Goal: Complete application form: Complete application form

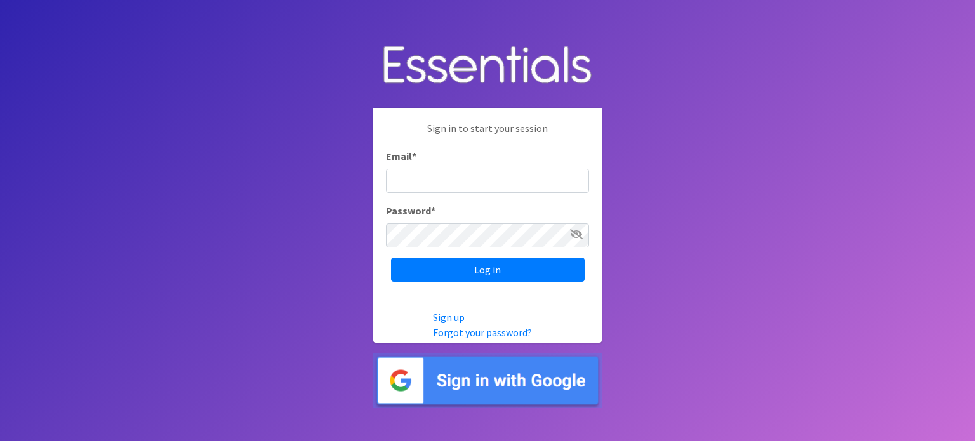
click at [430, 180] on input "Email *" at bounding box center [487, 181] width 203 height 24
type input "aslone@pathwaysharrison.org"
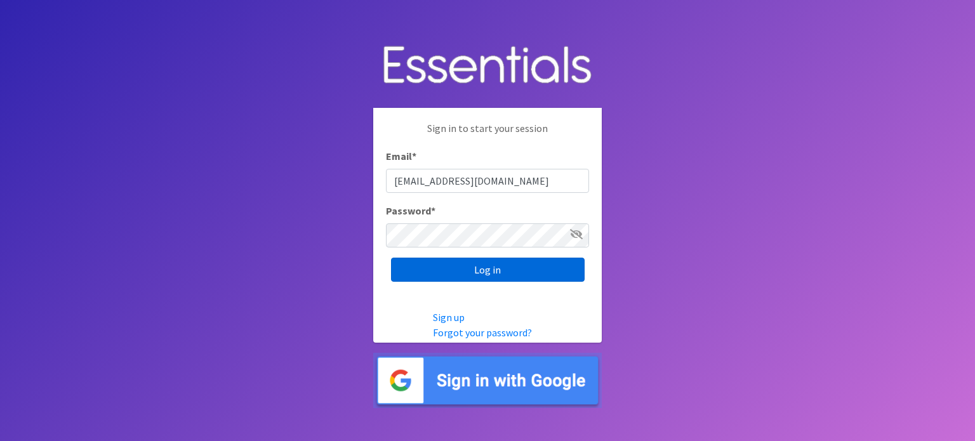
click at [415, 268] on input "Log in" at bounding box center [488, 270] width 194 height 24
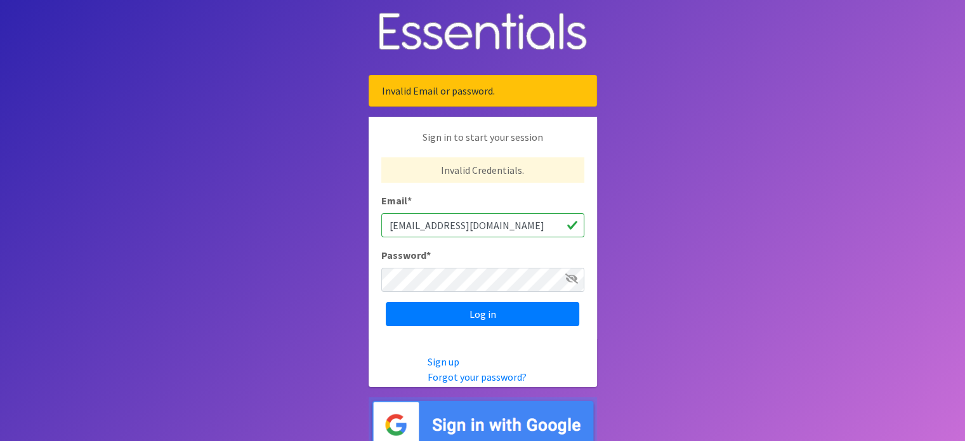
click at [500, 225] on input "aslone@pathwaysharrison.org" at bounding box center [482, 225] width 203 height 24
type input "[EMAIL_ADDRESS][DOMAIN_NAME]"
click at [424, 313] on input "Log in" at bounding box center [483, 314] width 194 height 24
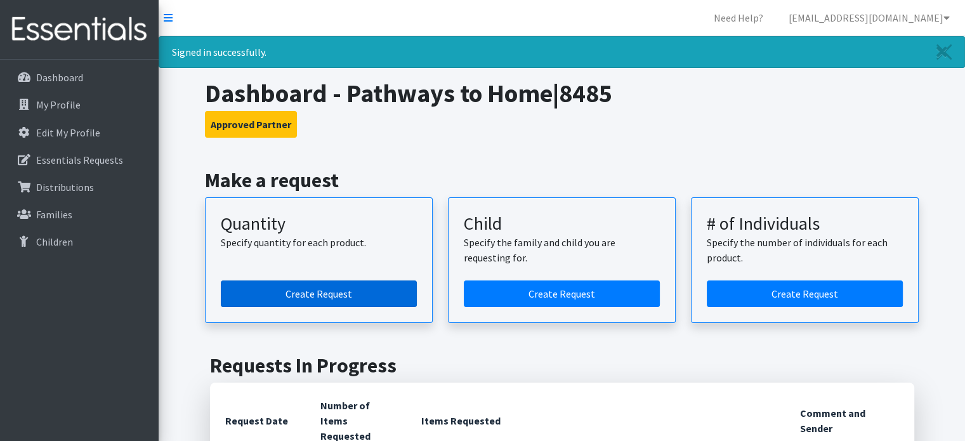
click at [306, 291] on link "Create Request" at bounding box center [319, 293] width 196 height 27
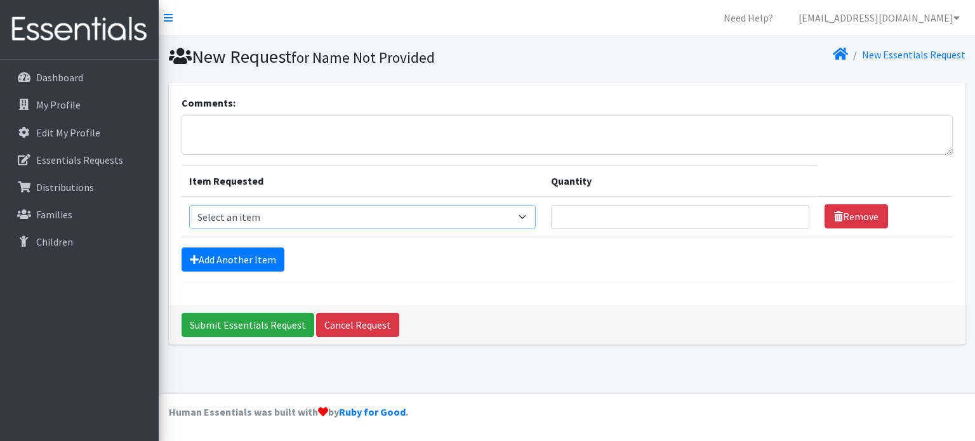
click at [525, 218] on select "Select an item Fly&Dry Potty Kit- 2T/3T Boy Fly&Dry Potty Kit- 2T/3T Girl Kids …" at bounding box center [362, 217] width 347 height 24
select select "1201"
click at [189, 205] on select "Select an item Fly&Dry Potty Kit- 2T/3T Boy Fly&Dry Potty Kit- 2T/3T Girl Kids …" at bounding box center [362, 217] width 347 height 24
click at [602, 213] on input "Quantity" at bounding box center [680, 217] width 258 height 24
type input "1000"
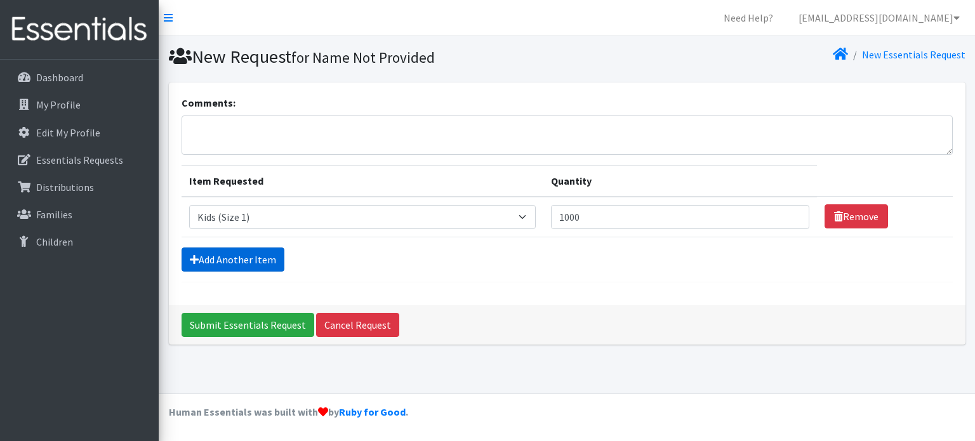
click at [204, 257] on link "Add Another Item" at bounding box center [232, 259] width 103 height 24
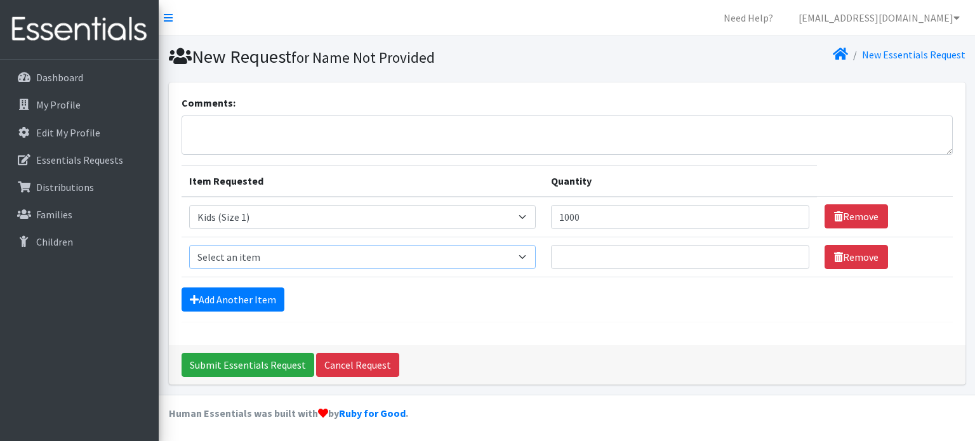
click at [526, 256] on select "Select an item Fly&Dry Potty Kit- 2T/3T Boy Fly&Dry Potty Kit- 2T/3T Girl Kids …" at bounding box center [362, 257] width 347 height 24
select select "1202"
click at [189, 245] on select "Select an item Fly&Dry Potty Kit- 2T/3T Boy Fly&Dry Potty Kit- 2T/3T Girl Kids …" at bounding box center [362, 257] width 347 height 24
click at [584, 245] on input "Quantity" at bounding box center [680, 257] width 258 height 24
type input "500"
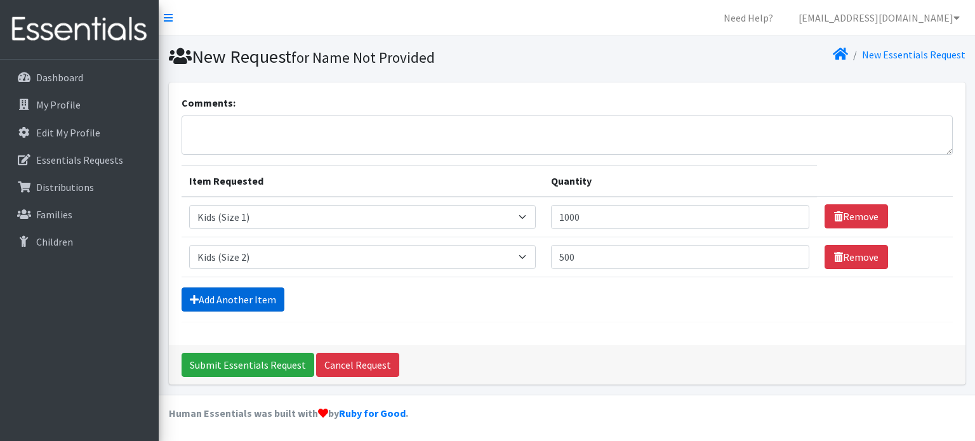
click at [230, 298] on link "Add Another Item" at bounding box center [232, 299] width 103 height 24
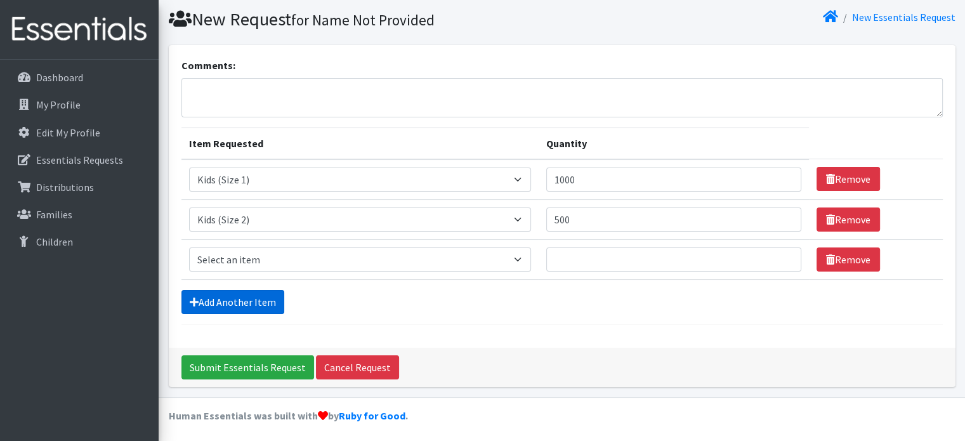
scroll to position [39, 0]
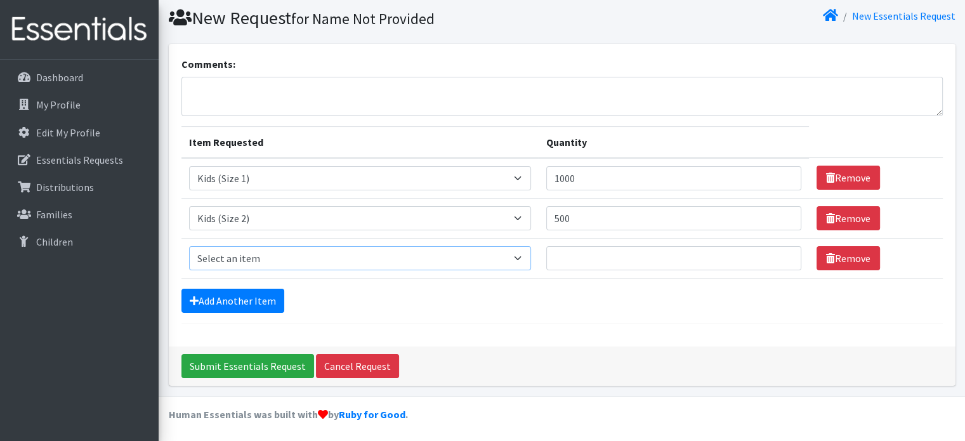
click at [518, 256] on select "Select an item Fly&Dry Potty Kit- 2T/3T Boy Fly&Dry Potty Kit- 2T/3T Girl Kids …" at bounding box center [360, 258] width 343 height 24
select select "1221"
click at [189, 246] on select "Select an item Fly&Dry Potty Kit- 2T/3T Boy Fly&Dry Potty Kit- 2T/3T Girl Kids …" at bounding box center [360, 258] width 343 height 24
click at [596, 256] on input "Quantity" at bounding box center [673, 258] width 255 height 24
type input "500"
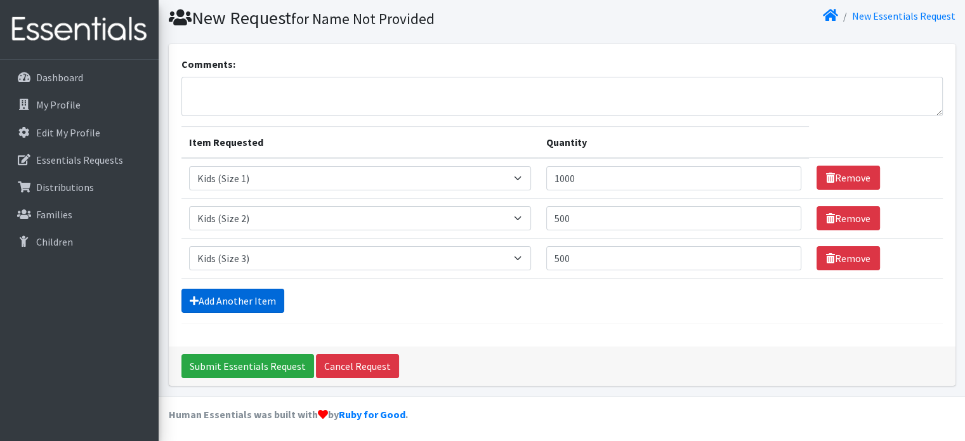
click at [235, 297] on link "Add Another Item" at bounding box center [232, 301] width 103 height 24
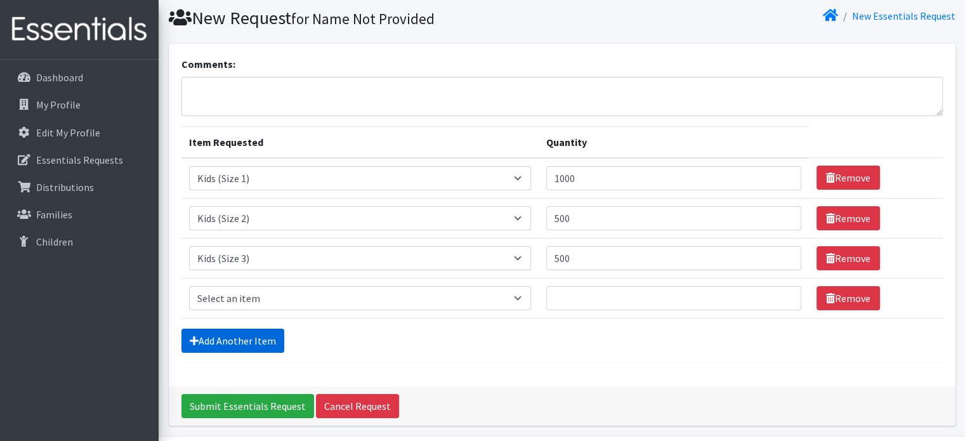
scroll to position [79, 0]
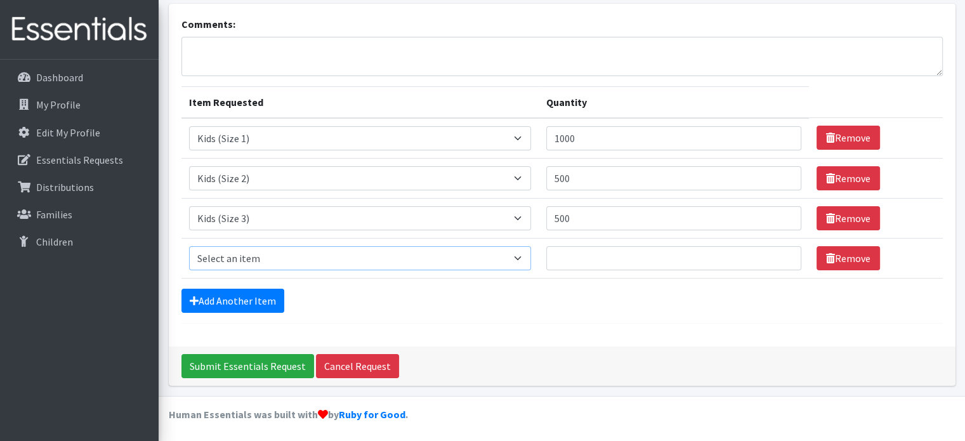
click at [287, 255] on select "Select an item Fly&Dry Potty Kit- 2T/3T Boy Fly&Dry Potty Kit- 2T/3T Girl Kids …" at bounding box center [360, 258] width 343 height 24
select select "1213"
click at [189, 246] on select "Select an item Fly&Dry Potty Kit- 2T/3T Boy Fly&Dry Potty Kit- 2T/3T Girl Kids …" at bounding box center [360, 258] width 343 height 24
click at [565, 254] on input "Quantity" at bounding box center [673, 258] width 255 height 24
type input "1500"
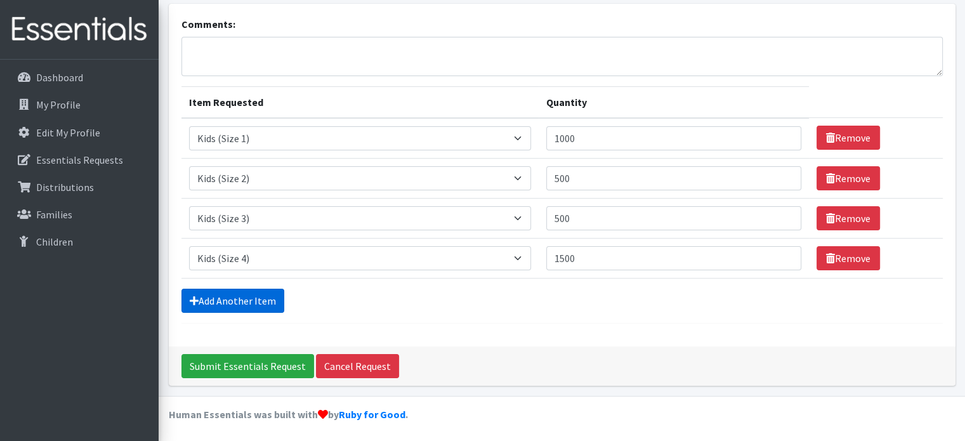
click at [234, 295] on link "Add Another Item" at bounding box center [232, 301] width 103 height 24
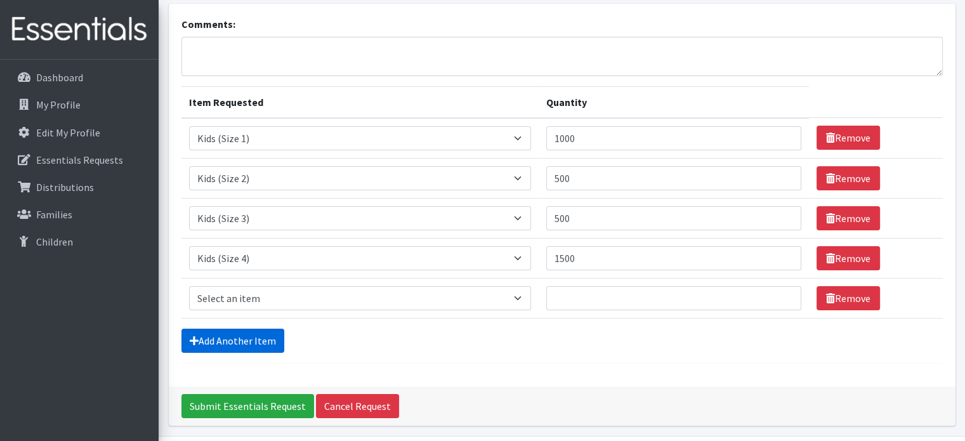
scroll to position [119, 0]
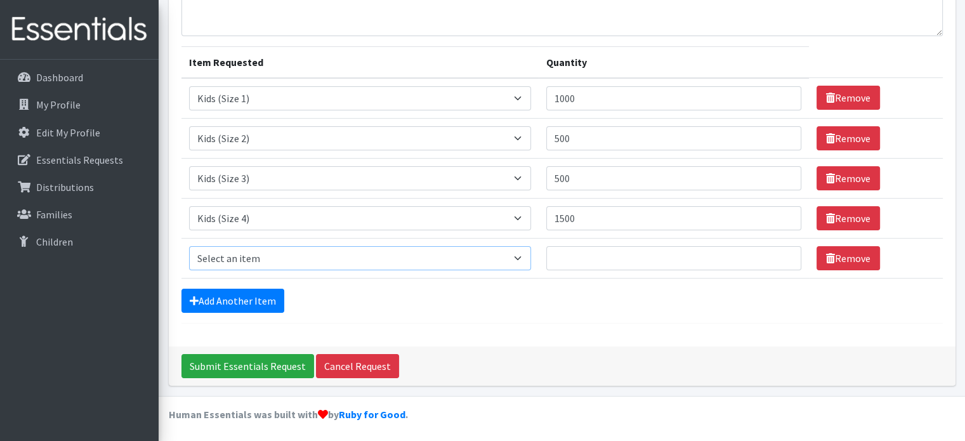
click at [248, 258] on select "Select an item Fly&Dry Potty Kit- 2T/3T Boy Fly&Dry Potty Kit- 2T/3T Girl Kids …" at bounding box center [360, 258] width 343 height 24
select select "1214"
click at [189, 246] on select "Select an item Fly&Dry Potty Kit- 2T/3T Boy Fly&Dry Potty Kit- 2T/3T Girl Kids …" at bounding box center [360, 258] width 343 height 24
click at [591, 263] on input "Quantity" at bounding box center [673, 258] width 255 height 24
type input "3500"
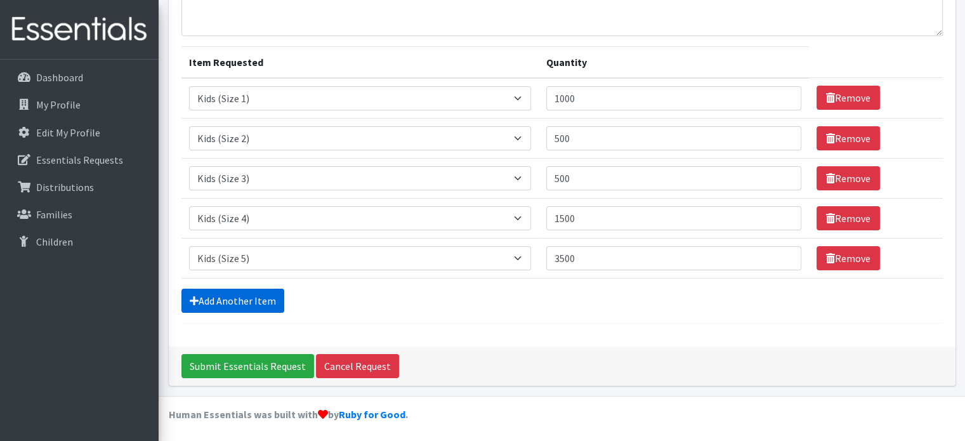
click at [253, 296] on link "Add Another Item" at bounding box center [232, 301] width 103 height 24
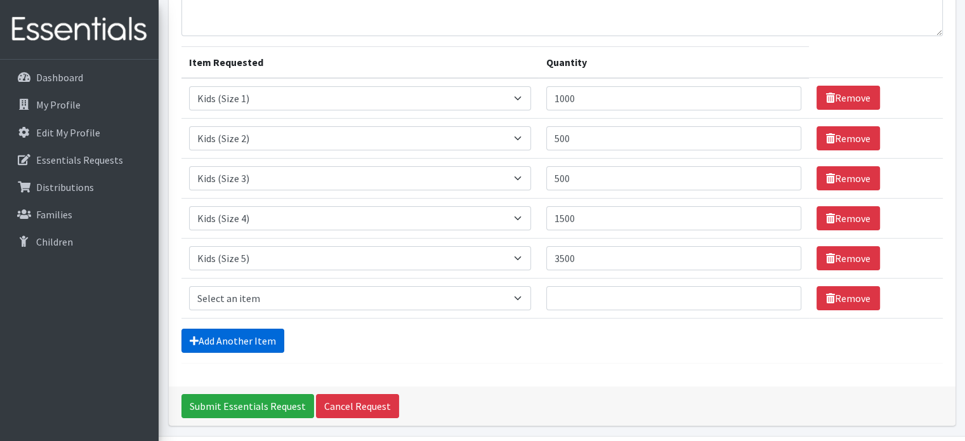
scroll to position [159, 0]
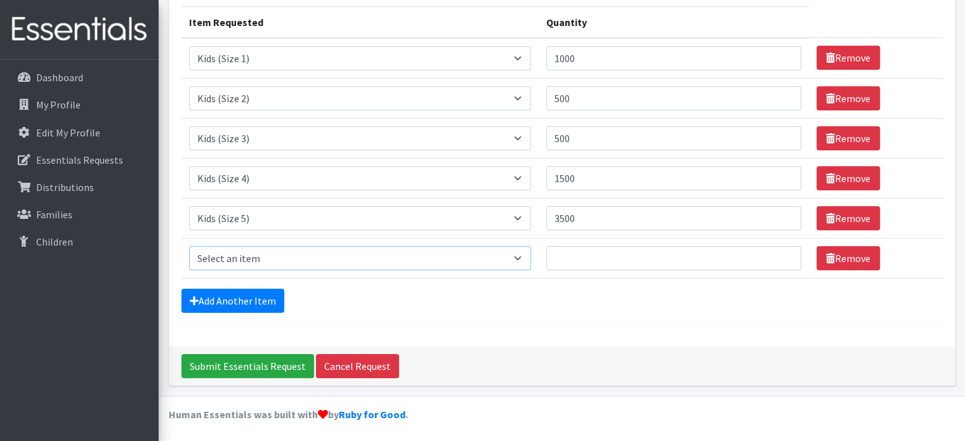
click at [516, 257] on select "Select an item Fly&Dry Potty Kit- 2T/3T Boy Fly&Dry Potty Kit- 2T/3T Girl Kids …" at bounding box center [360, 258] width 343 height 24
select select "1216"
click at [189, 246] on select "Select an item Fly&Dry Potty Kit- 2T/3T Boy Fly&Dry Potty Kit- 2T/3T Girl Kids …" at bounding box center [360, 258] width 343 height 24
click at [557, 254] on input "Quantity" at bounding box center [673, 258] width 255 height 24
type input "2000"
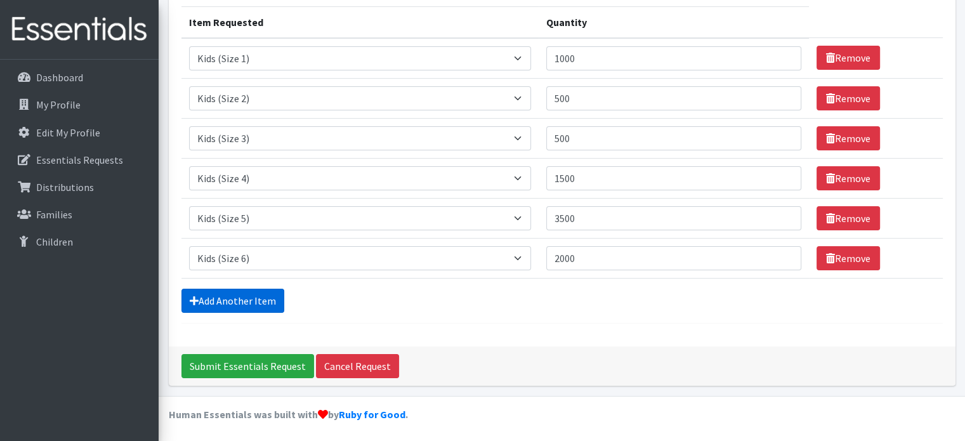
click at [237, 296] on link "Add Another Item" at bounding box center [232, 301] width 103 height 24
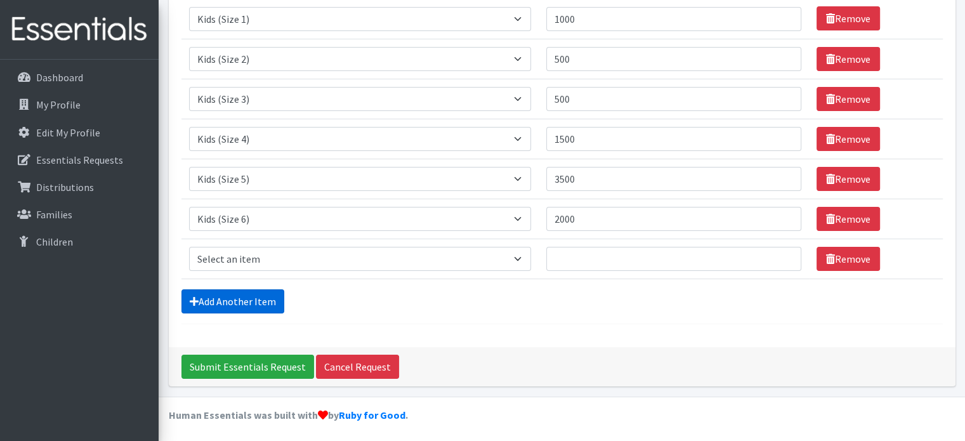
scroll to position [198, 0]
click at [524, 256] on select "Select an item Fly&Dry Potty Kit- 2T/3T Boy Fly&Dry Potty Kit- 2T/3T Girl Kids …" at bounding box center [360, 259] width 343 height 24
select select "1412"
click at [189, 247] on select "Select an item Fly&Dry Potty Kit- 2T/3T Boy Fly&Dry Potty Kit- 2T/3T Girl Kids …" at bounding box center [360, 259] width 343 height 24
click at [563, 256] on input "Quantity" at bounding box center [673, 259] width 255 height 24
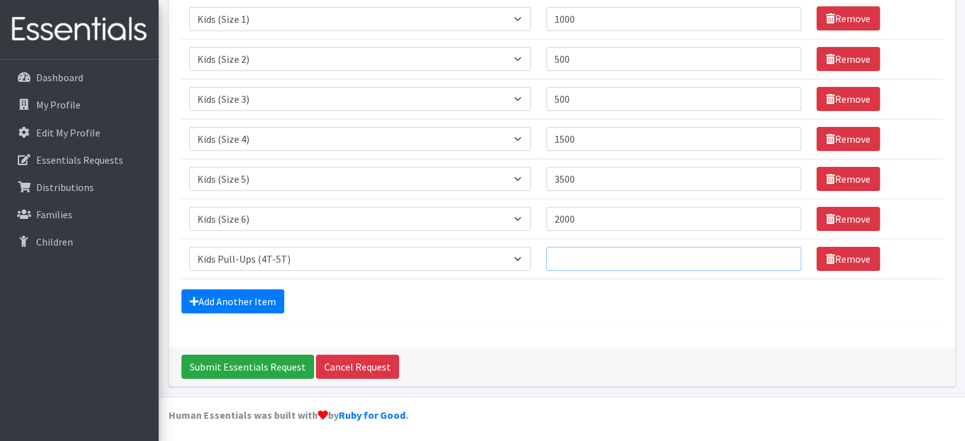
click at [600, 256] on input "Quantity" at bounding box center [673, 259] width 255 height 24
type input "1"
type input "75"
click at [253, 298] on link "Add Another Item" at bounding box center [232, 301] width 103 height 24
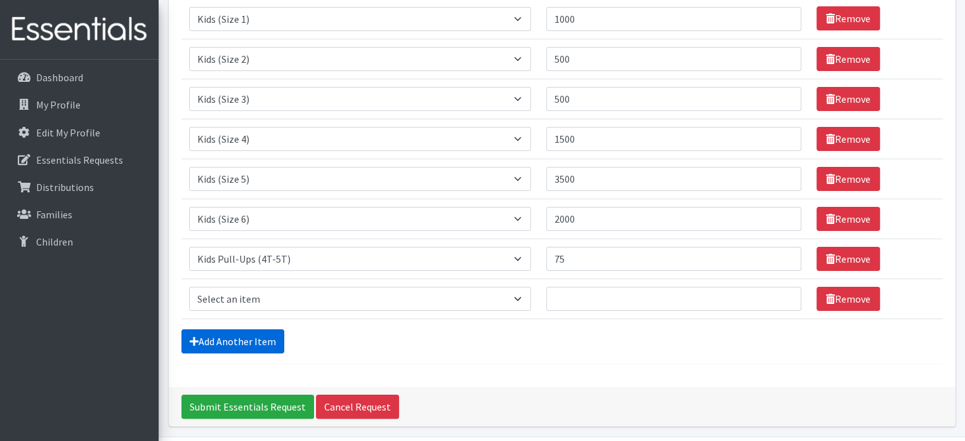
scroll to position [239, 0]
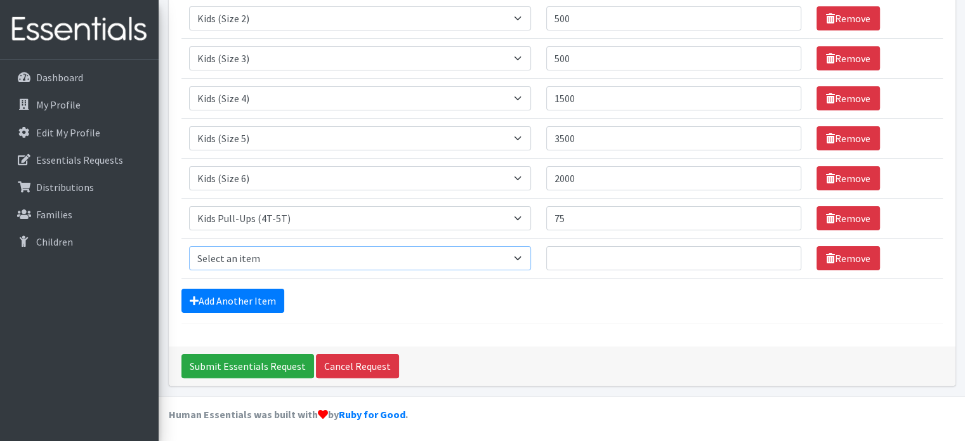
click at [525, 257] on select "Select an item Fly&Dry Potty Kit- 2T/3T Boy Fly&Dry Potty Kit- 2T/3T Girl Kids …" at bounding box center [360, 258] width 343 height 24
select select "1413"
click at [189, 246] on select "Select an item Fly&Dry Potty Kit- 2T/3T Boy Fly&Dry Potty Kit- 2T/3T Girl Kids …" at bounding box center [360, 258] width 343 height 24
click at [558, 259] on input "Quantity" at bounding box center [673, 258] width 255 height 24
click at [632, 260] on input "Quantity" at bounding box center [673, 258] width 255 height 24
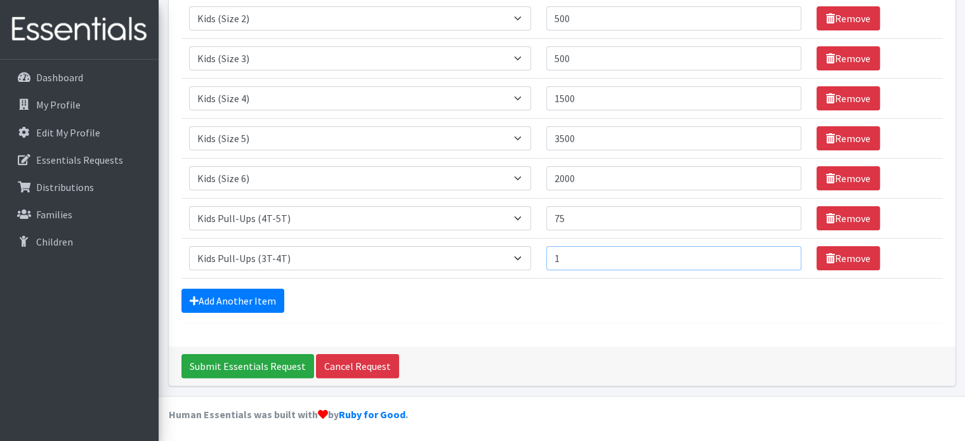
type input "1"
click at [779, 258] on input "1" at bounding box center [673, 258] width 255 height 24
type input "75"
click at [249, 299] on link "Add Another Item" at bounding box center [232, 301] width 103 height 24
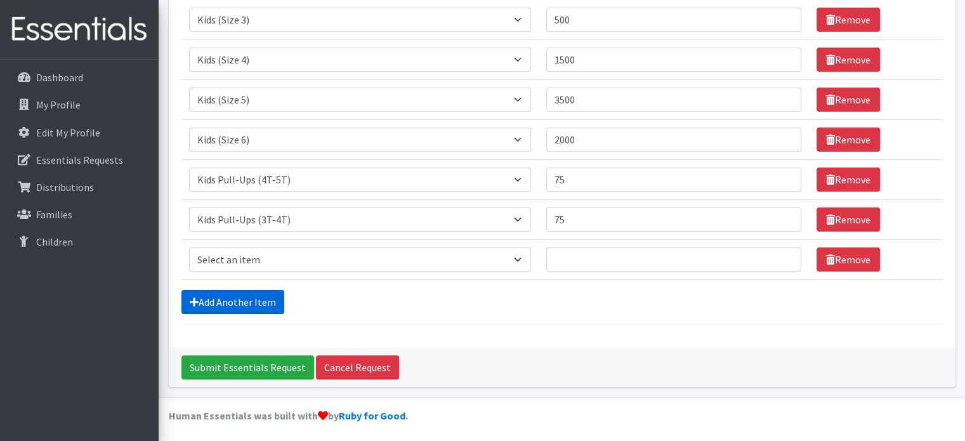
scroll to position [278, 0]
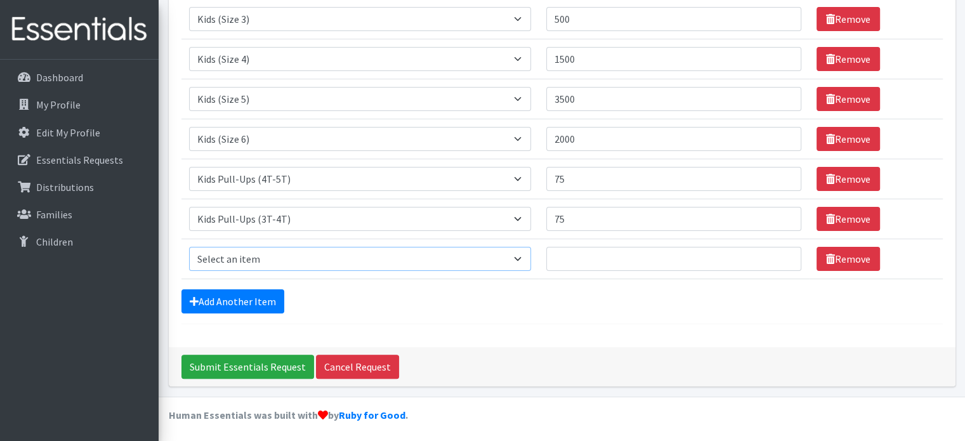
click at [517, 258] on select "Select an item Fly&Dry Potty Kit- 2T/3T Boy Fly&Dry Potty Kit- 2T/3T Girl Kids …" at bounding box center [360, 259] width 343 height 24
select select "1411"
click at [189, 247] on select "Select an item Fly&Dry Potty Kit- 2T/3T Boy Fly&Dry Potty Kit- 2T/3T Girl Kids …" at bounding box center [360, 259] width 343 height 24
click at [593, 255] on input "Quantity" at bounding box center [673, 259] width 255 height 24
type input "75"
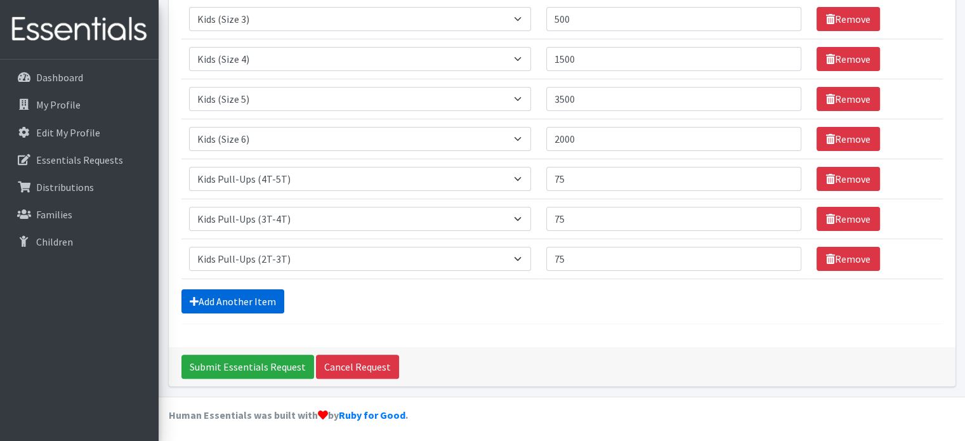
click at [231, 301] on link "Add Another Item" at bounding box center [232, 301] width 103 height 24
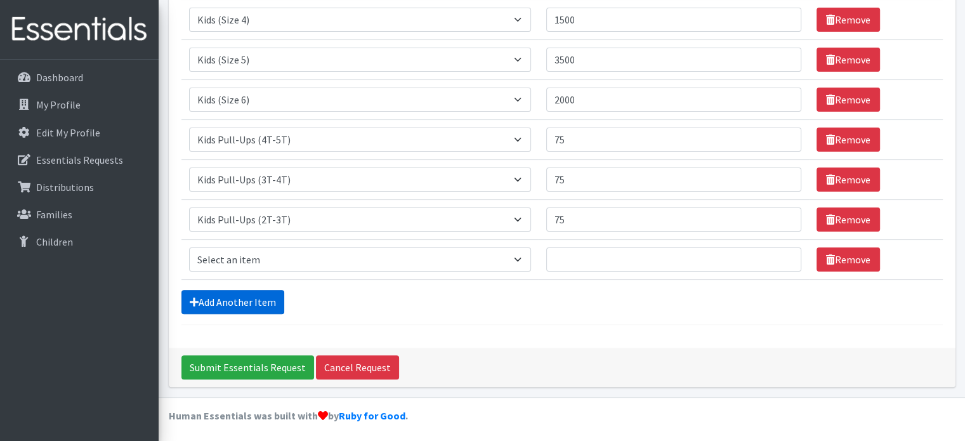
scroll to position [318, 0]
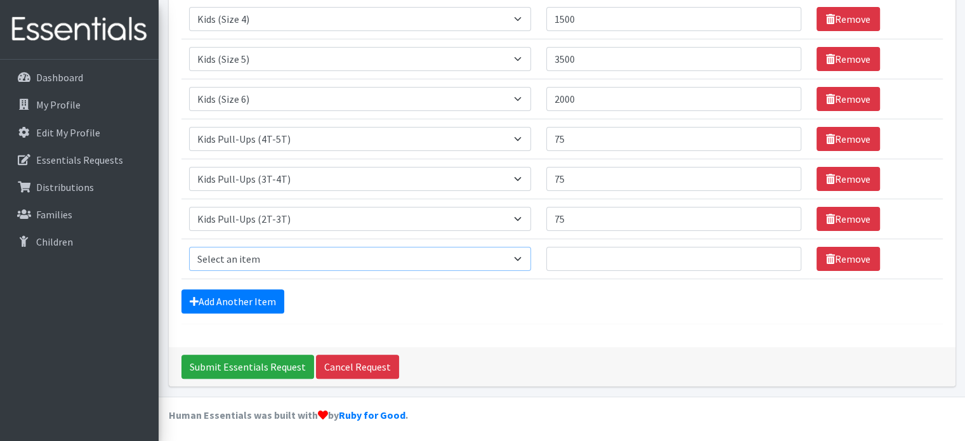
click at [259, 256] on select "Select an item Fly&Dry Potty Kit- 2T/3T Boy Fly&Dry Potty Kit- 2T/3T Girl Kids …" at bounding box center [360, 259] width 343 height 24
select select "4017"
click at [189, 247] on select "Select an item Fly&Dry Potty Kit- 2T/3T Boy Fly&Dry Potty Kit- 2T/3T Girl Kids …" at bounding box center [360, 259] width 343 height 24
click at [588, 247] on input "Quantity" at bounding box center [673, 259] width 255 height 24
type input "1"
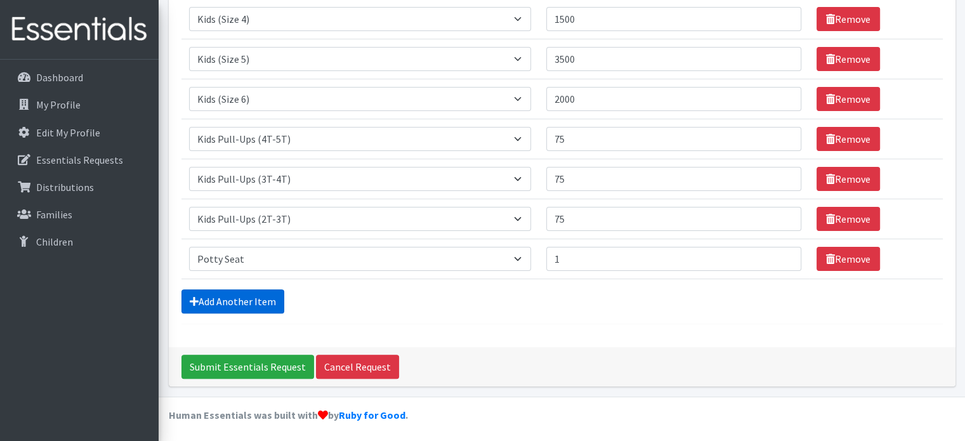
click at [256, 296] on link "Add Another Item" at bounding box center [232, 301] width 103 height 24
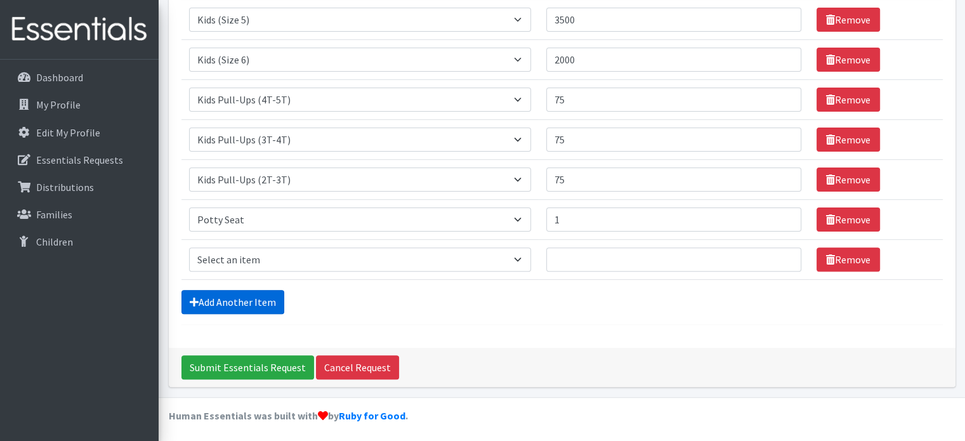
scroll to position [358, 0]
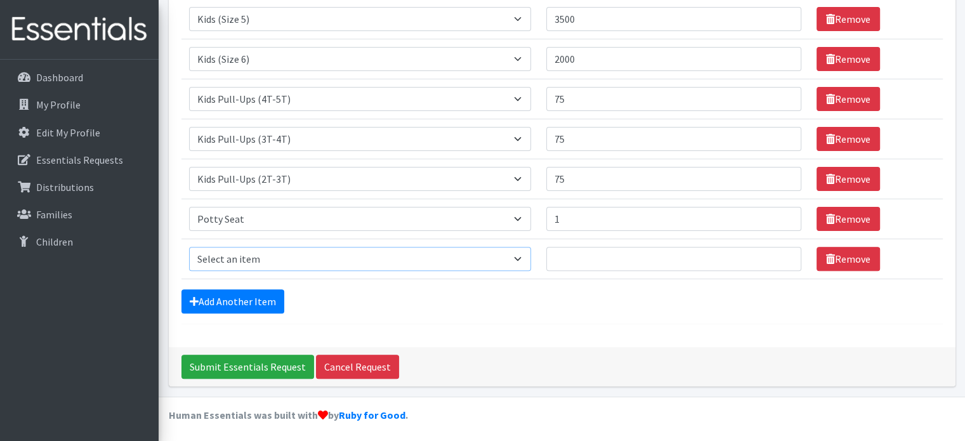
click at [521, 256] on select "Select an item Fly&Dry Potty Kit- 2T/3T Boy Fly&Dry Potty Kit- 2T/3T Girl Kids …" at bounding box center [360, 259] width 343 height 24
select select "15347"
click at [189, 247] on select "Select an item Fly&Dry Potty Kit- 2T/3T Boy Fly&Dry Potty Kit- 2T/3T Girl Kids …" at bounding box center [360, 259] width 343 height 24
click at [566, 256] on input "Quantity" at bounding box center [673, 259] width 255 height 24
type input "50"
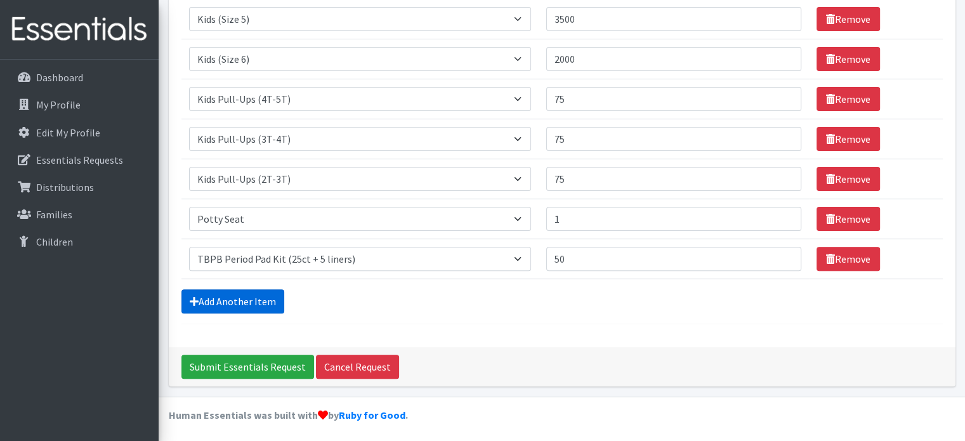
click at [250, 296] on link "Add Another Item" at bounding box center [232, 301] width 103 height 24
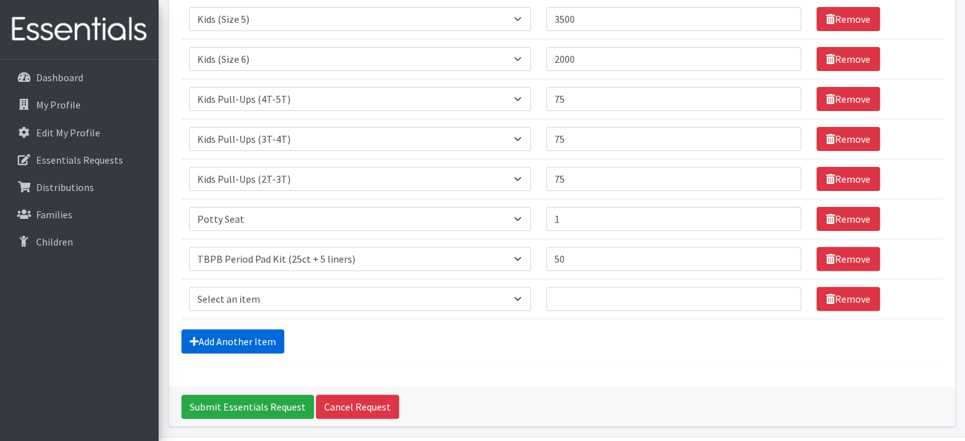
scroll to position [398, 0]
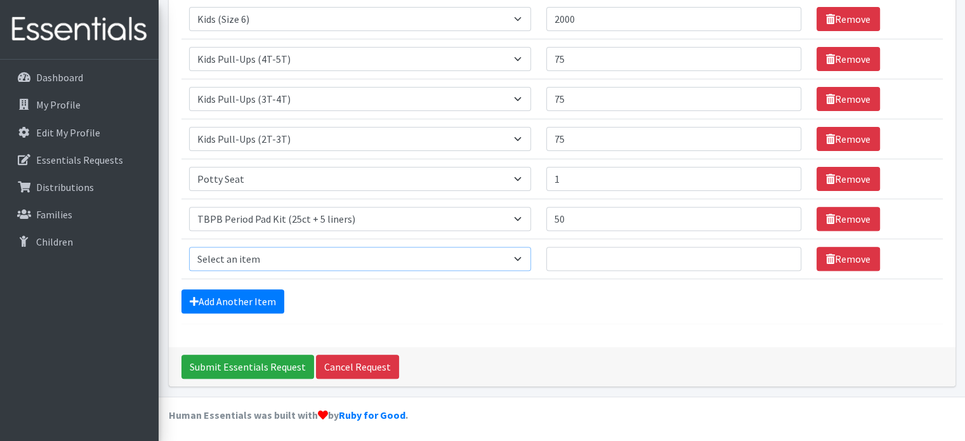
click at [520, 256] on select "Select an item Fly&Dry Potty Kit- 2T/3T Boy Fly&Dry Potty Kit- 2T/3T Girl Kids …" at bounding box center [360, 259] width 343 height 24
select select "15348"
click at [189, 247] on select "Select an item Fly&Dry Potty Kit- 2T/3T Boy Fly&Dry Potty Kit- 2T/3T Girl Kids …" at bounding box center [360, 259] width 343 height 24
click at [573, 258] on input "Quantity" at bounding box center [673, 259] width 255 height 24
type input "25"
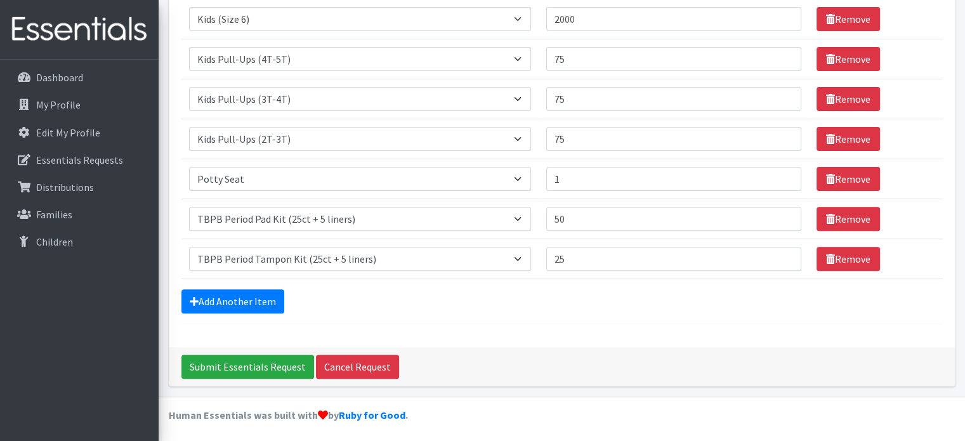
click at [466, 315] on form "Comments: Item Requested Quantity Item Requested Select an item Fly&Dry Potty K…" at bounding box center [561, 10] width 761 height 627
click at [232, 362] on input "Submit Essentials Request" at bounding box center [247, 367] width 133 height 24
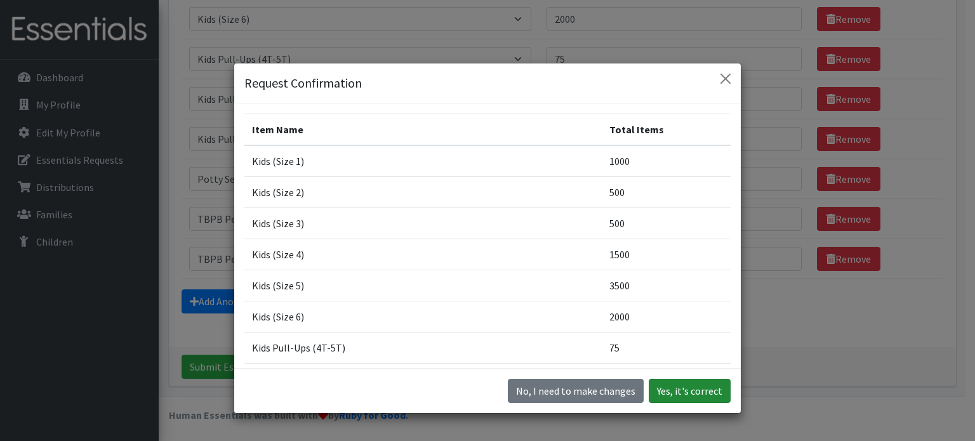
click at [695, 390] on button "Yes, it's correct" at bounding box center [690, 391] width 82 height 24
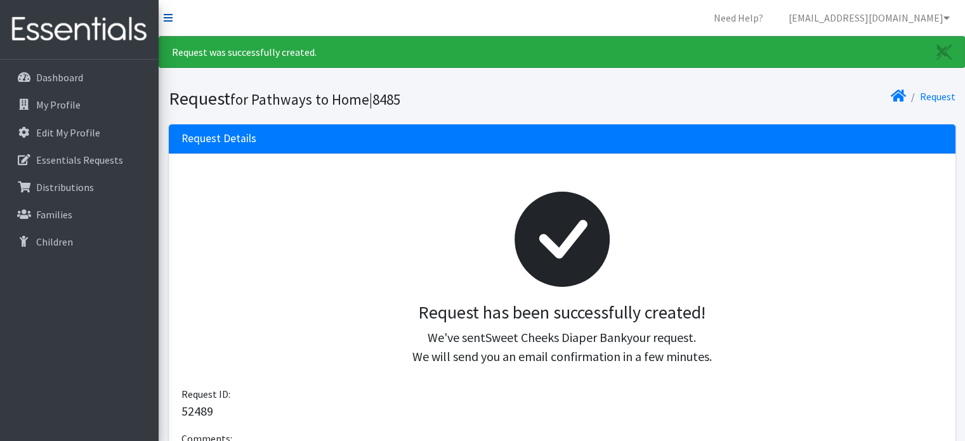
click at [166, 15] on icon at bounding box center [168, 18] width 9 height 10
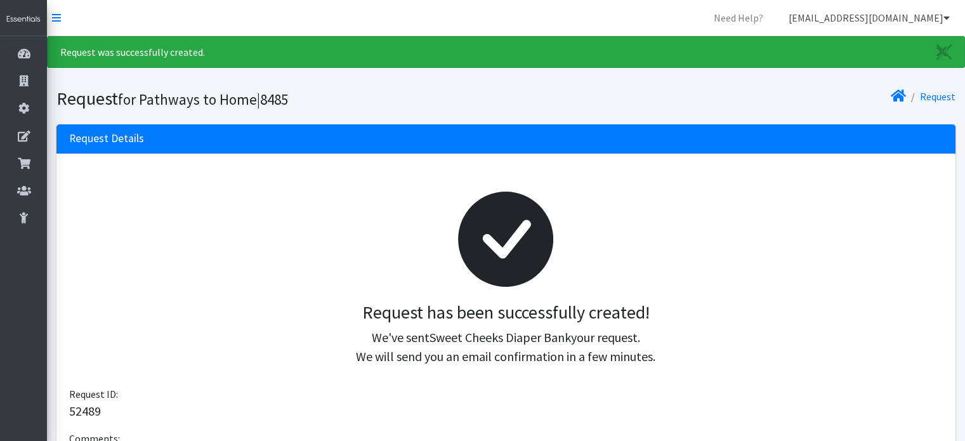
click at [945, 19] on icon at bounding box center [947, 18] width 6 height 10
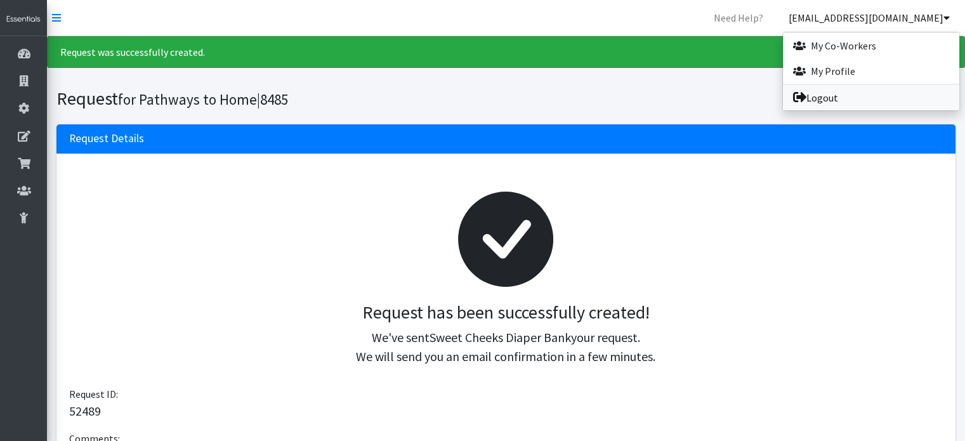
click at [819, 98] on link "Logout" at bounding box center [871, 97] width 176 height 25
